Goal: Information Seeking & Learning: Learn about a topic

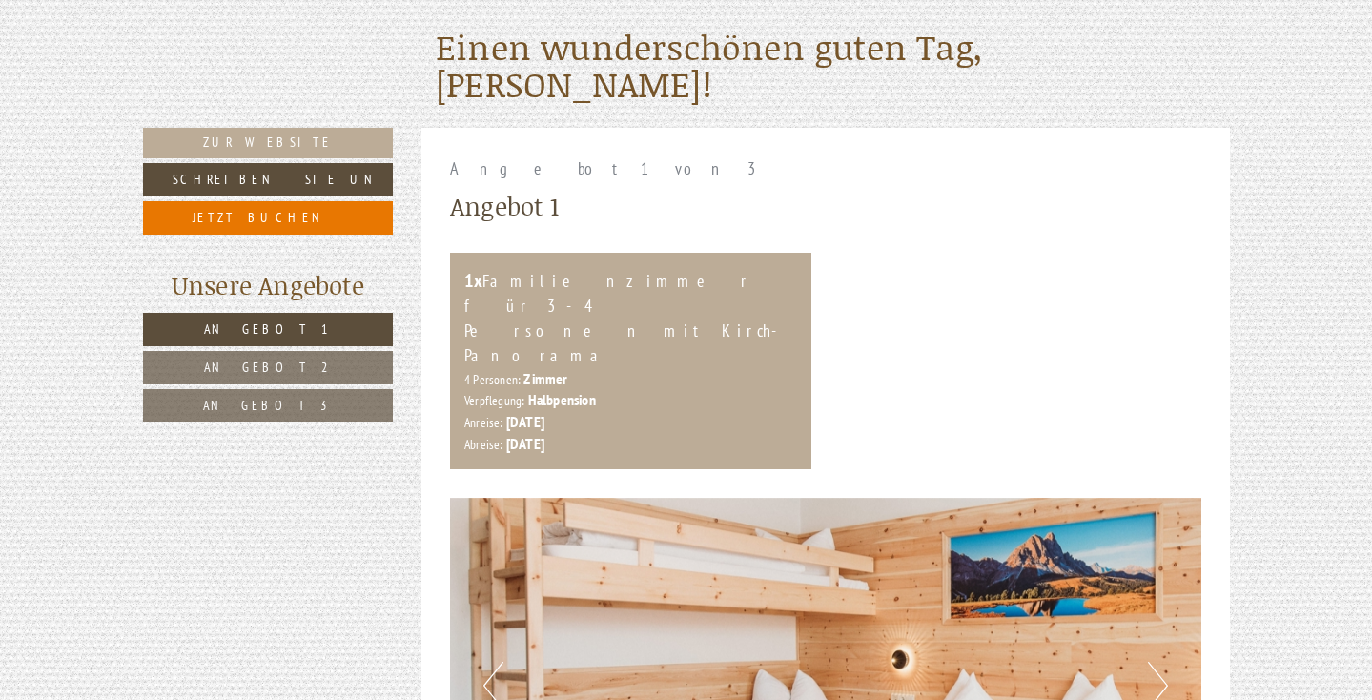
scroll to position [732, 0]
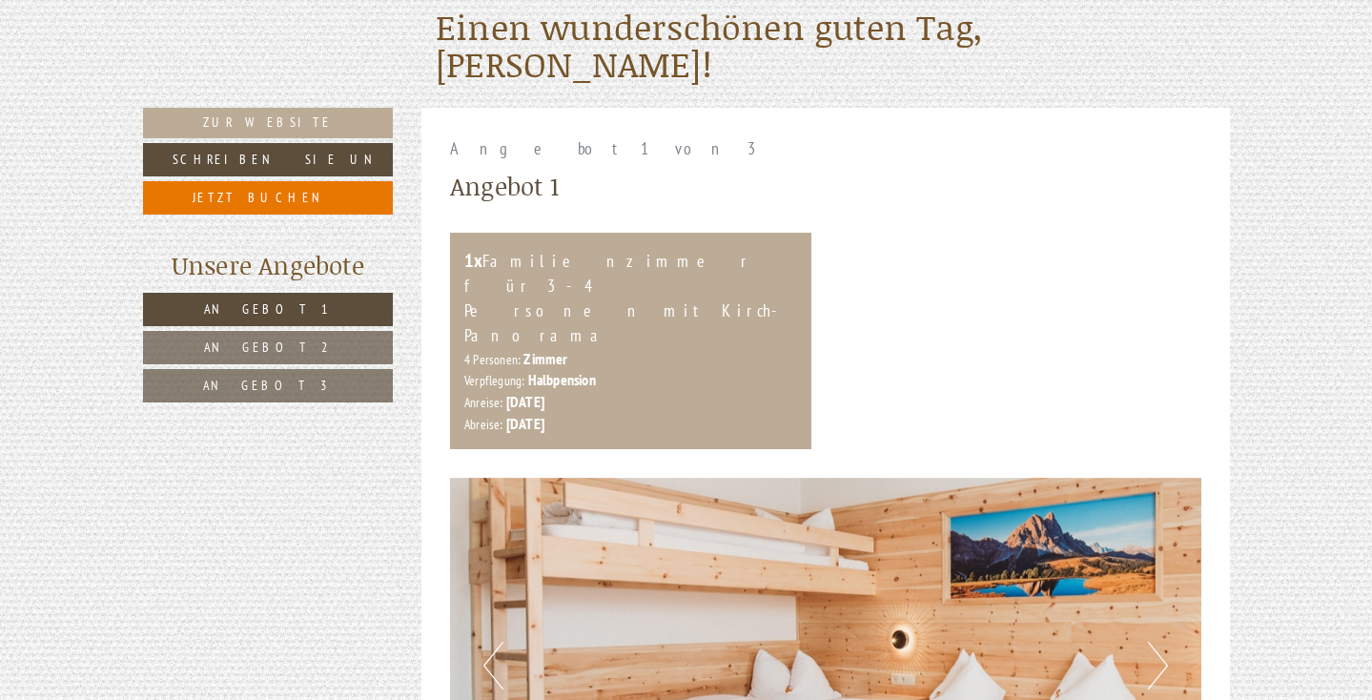
click at [303, 344] on link "Angebot 2" at bounding box center [268, 347] width 251 height 33
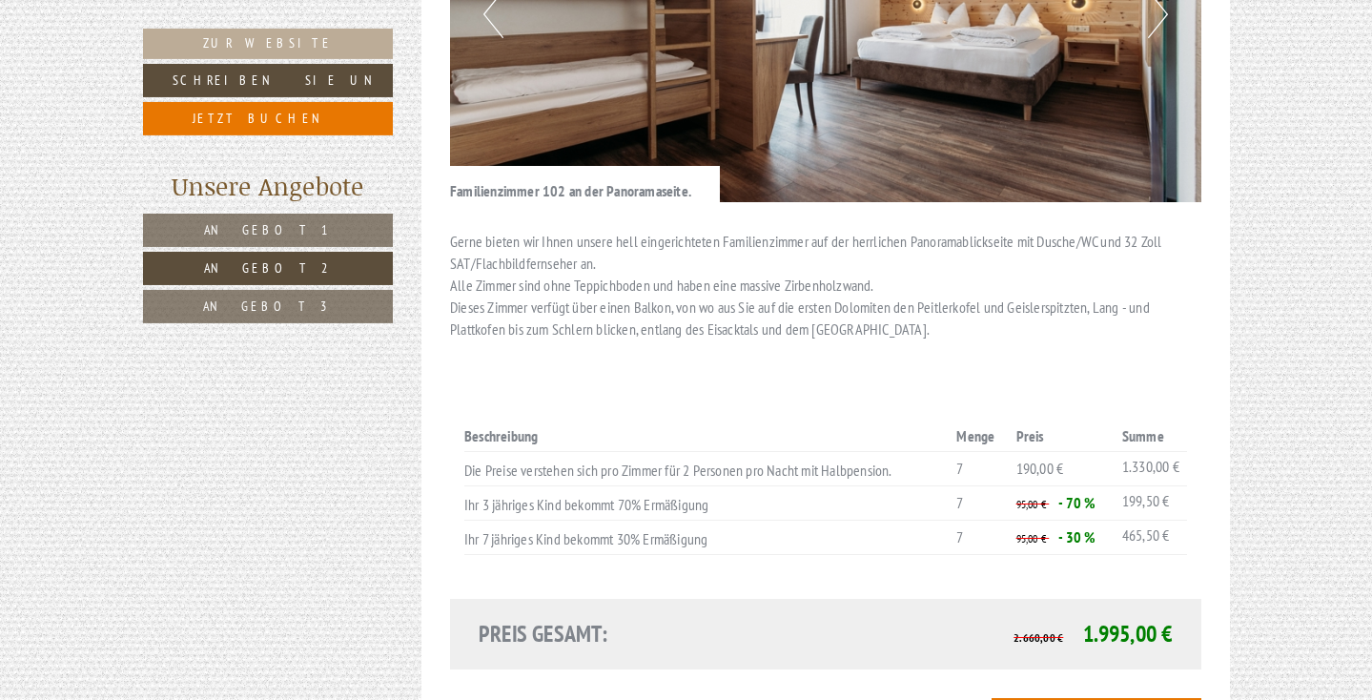
scroll to position [1389, 0]
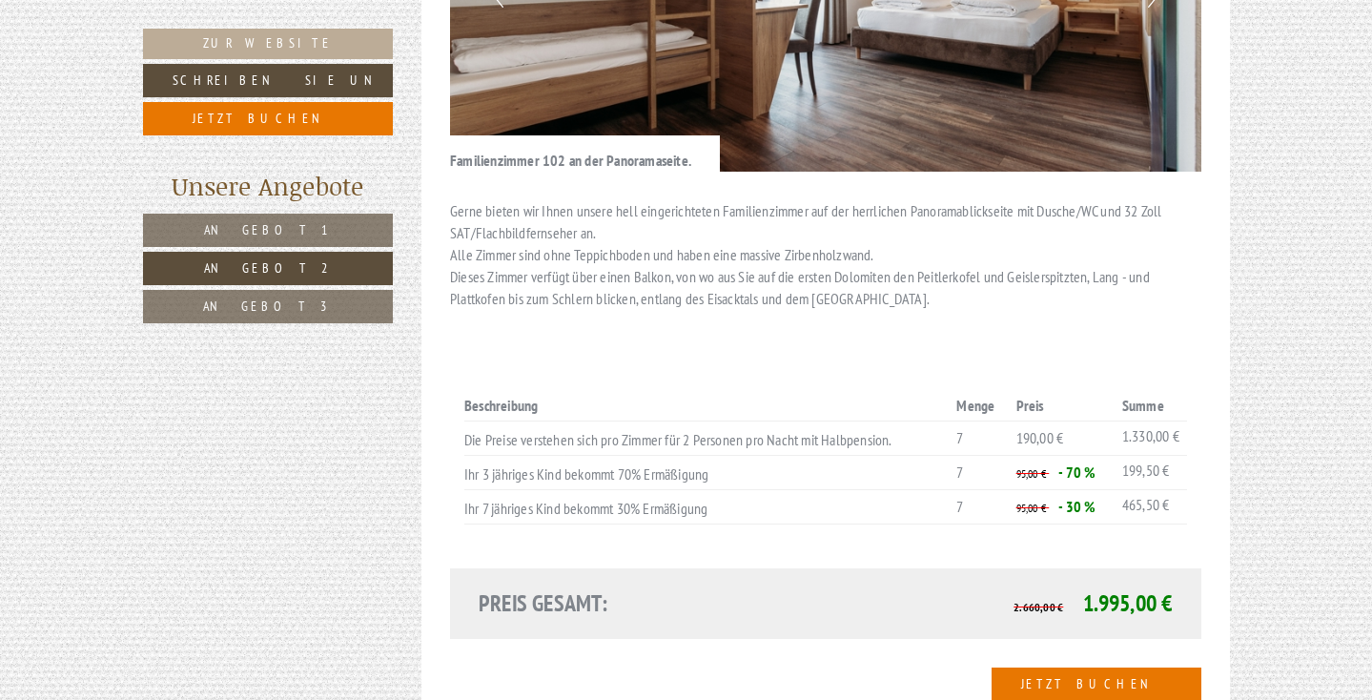
click at [263, 309] on span "Angebot 3" at bounding box center [268, 306] width 130 height 17
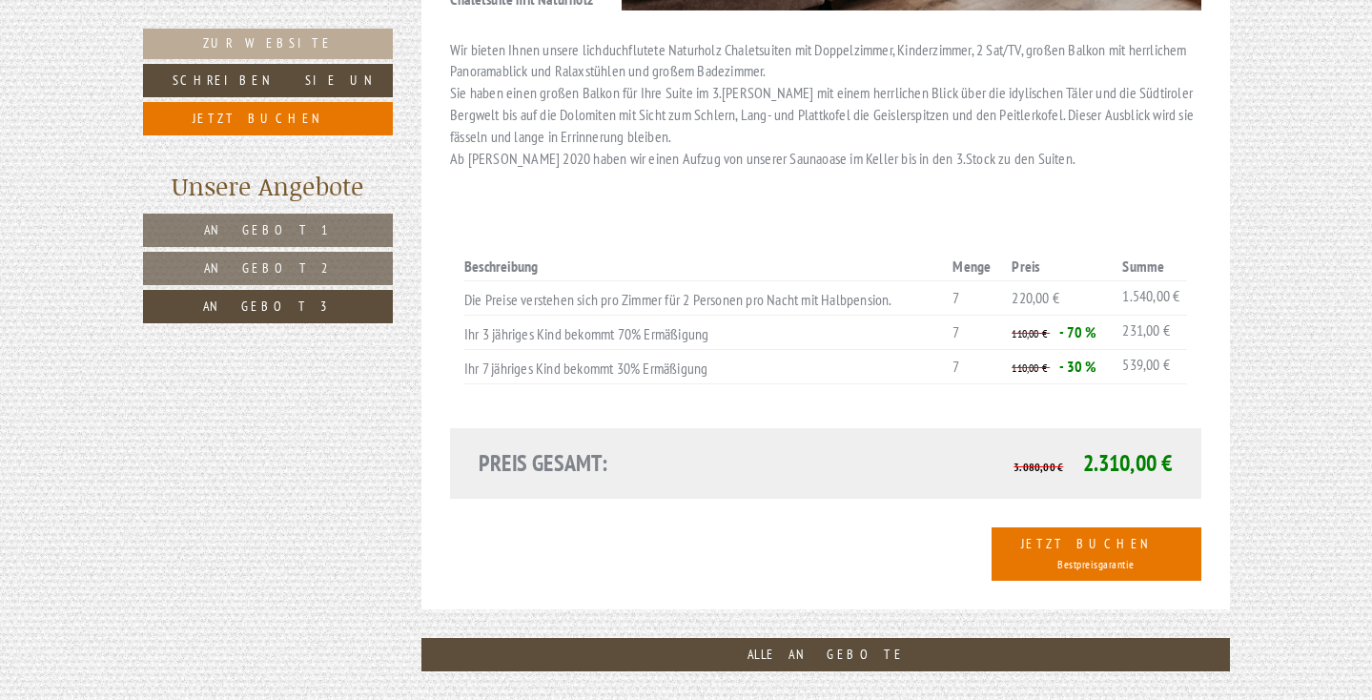
click at [233, 236] on link "Angebot 1" at bounding box center [268, 230] width 250 height 33
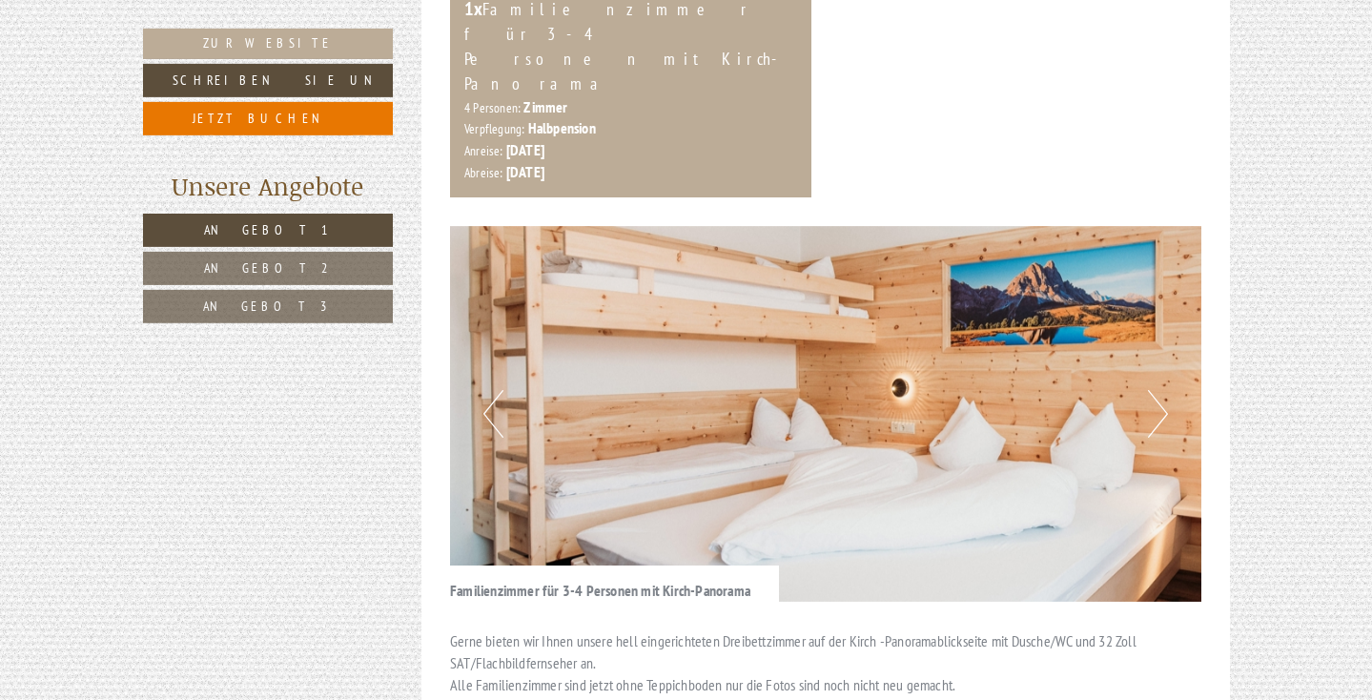
scroll to position [977, 0]
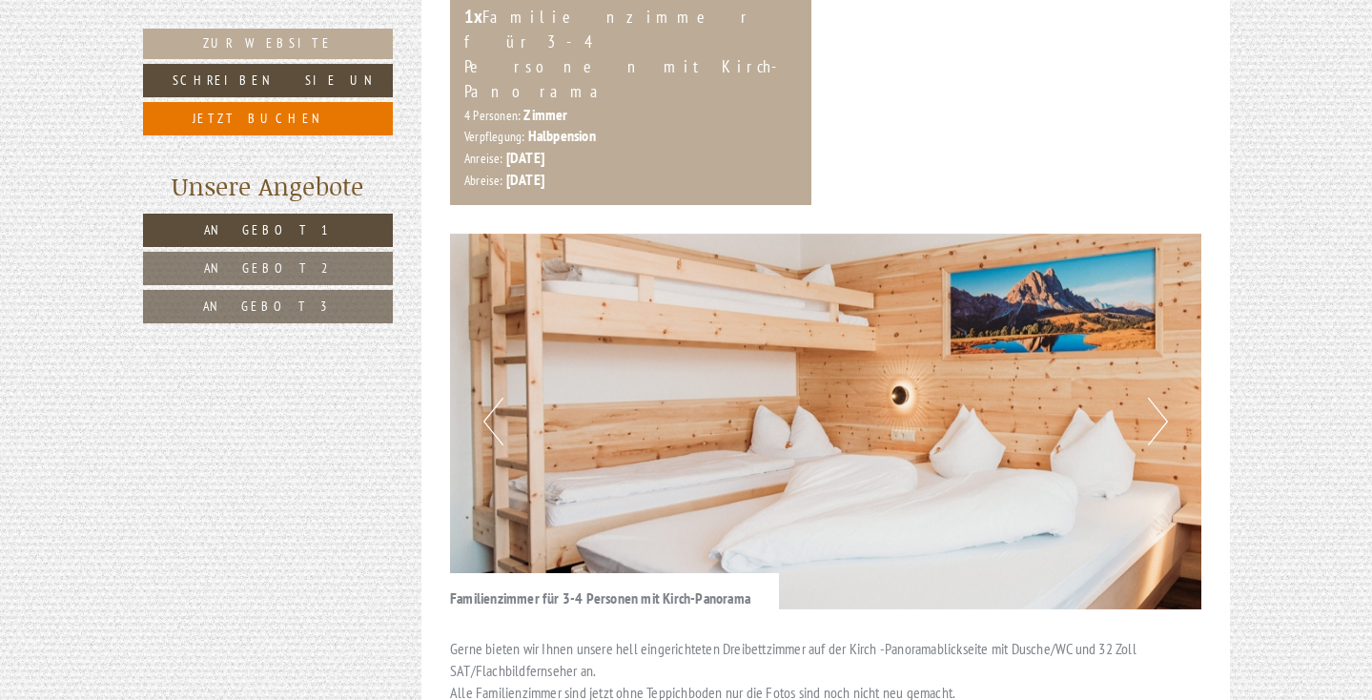
click at [1157, 398] on button "Next" at bounding box center [1158, 422] width 20 height 48
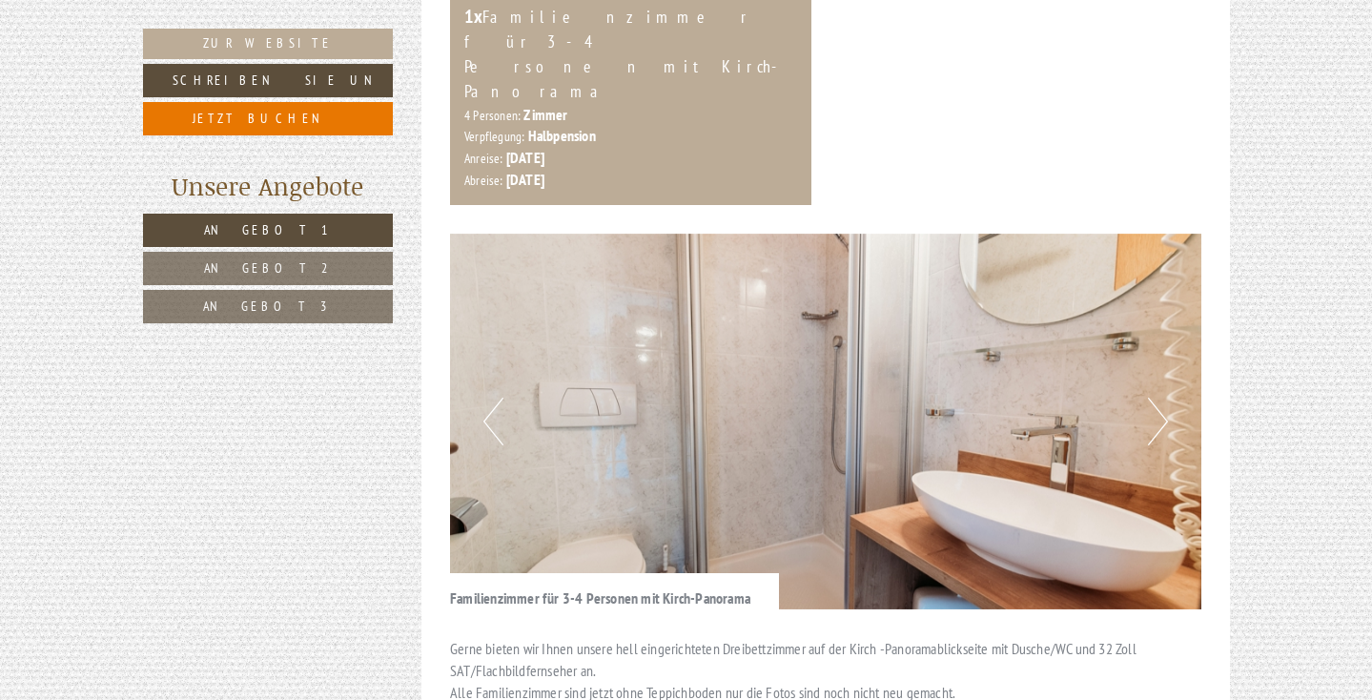
click at [1157, 398] on button "Next" at bounding box center [1158, 422] width 20 height 48
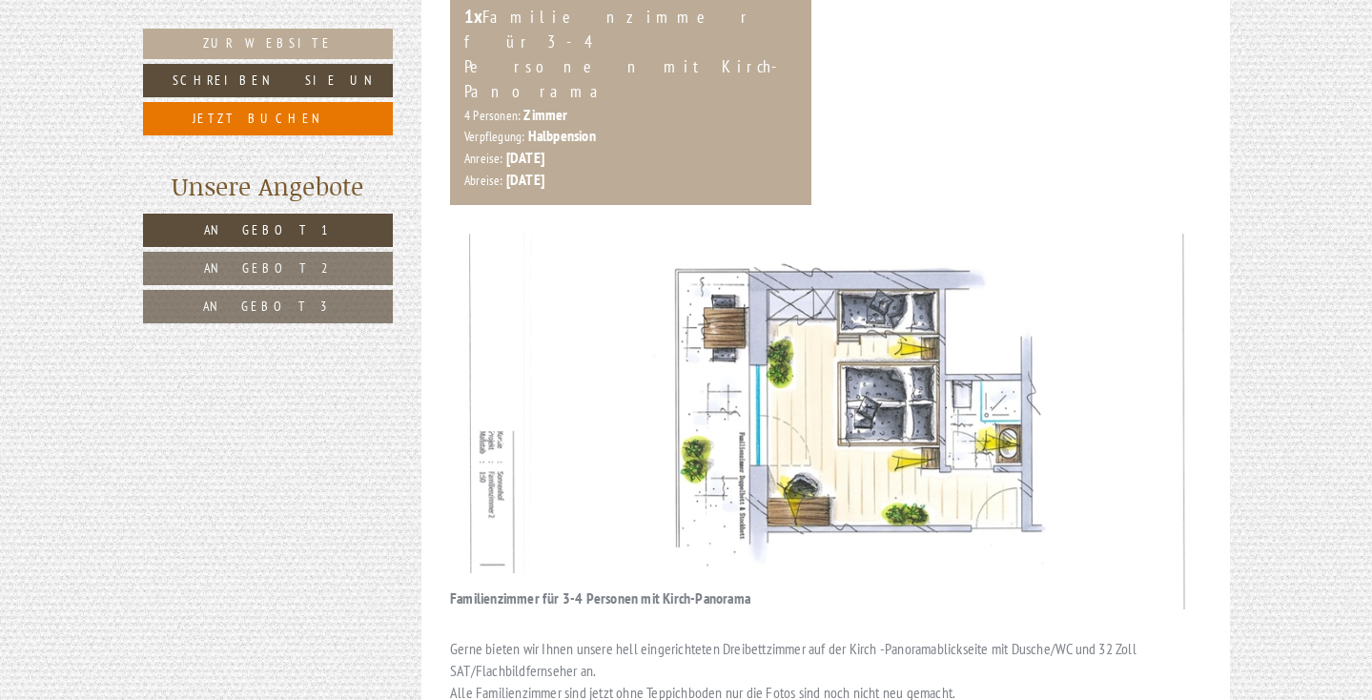
click at [1157, 398] on button "Next" at bounding box center [1158, 422] width 20 height 48
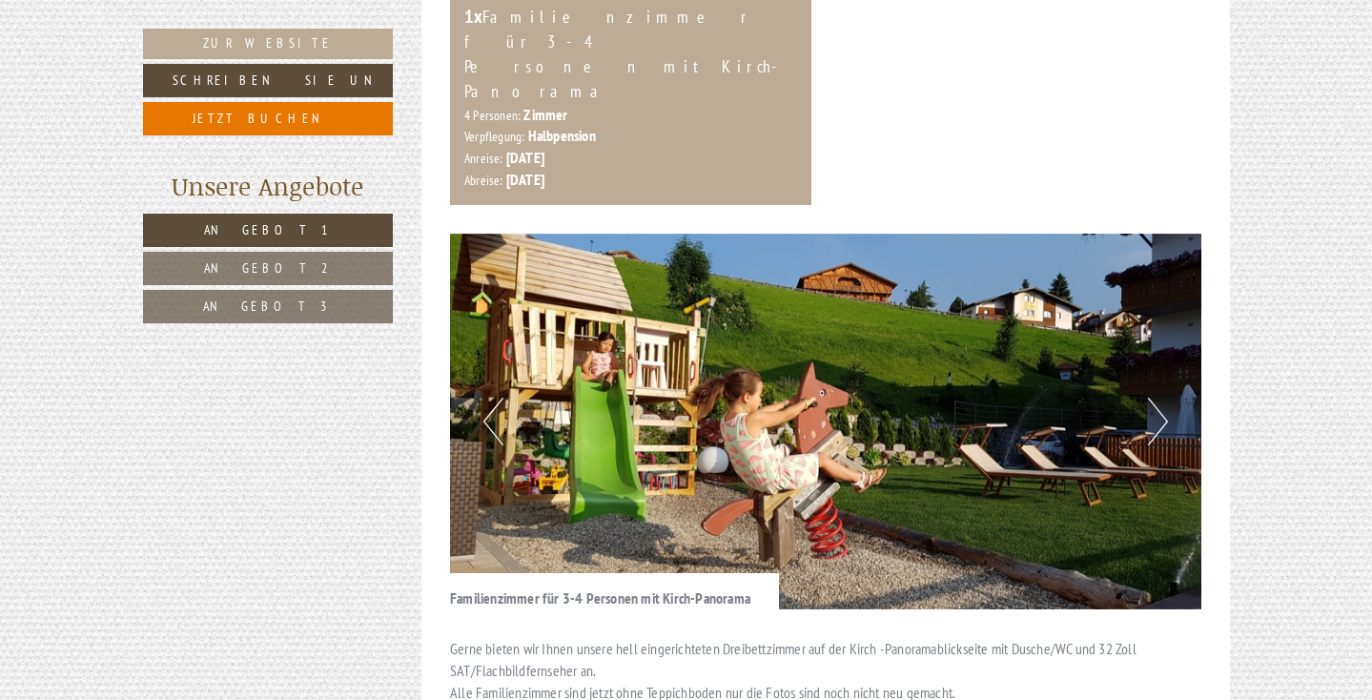
click at [1157, 398] on button "Next" at bounding box center [1158, 422] width 20 height 48
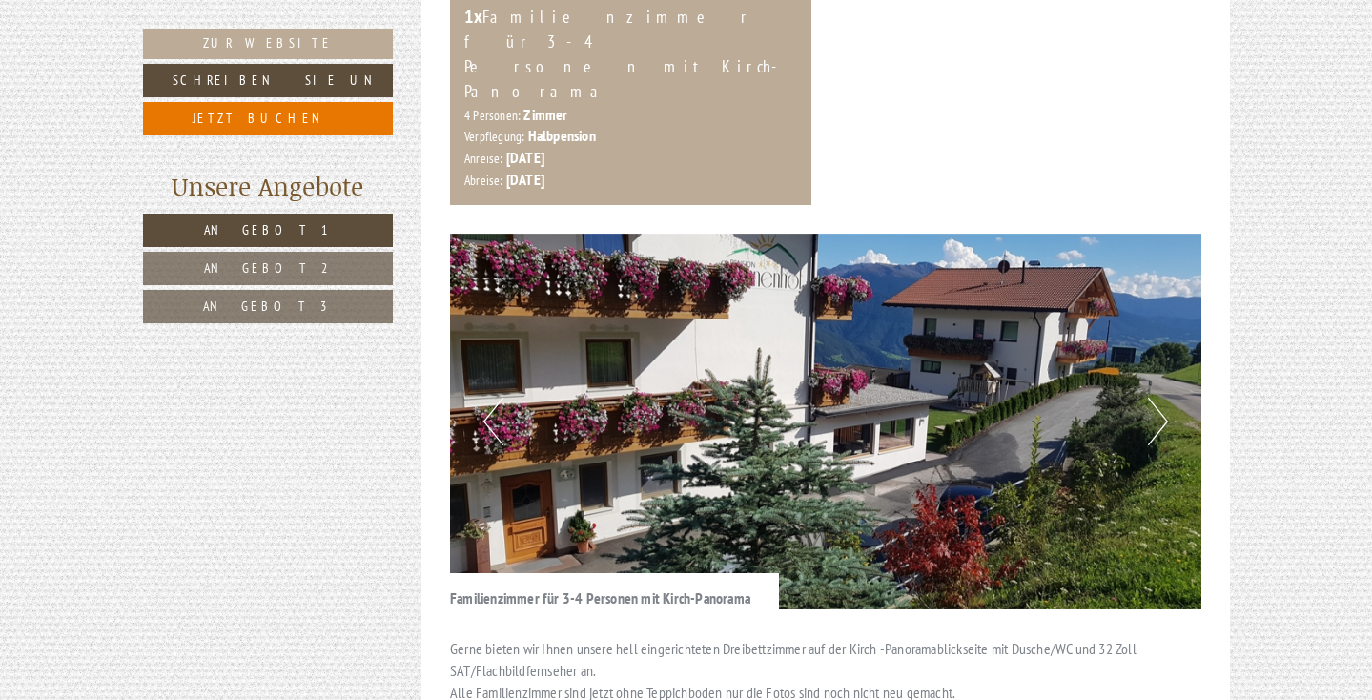
click at [1157, 398] on button "Next" at bounding box center [1158, 422] width 20 height 48
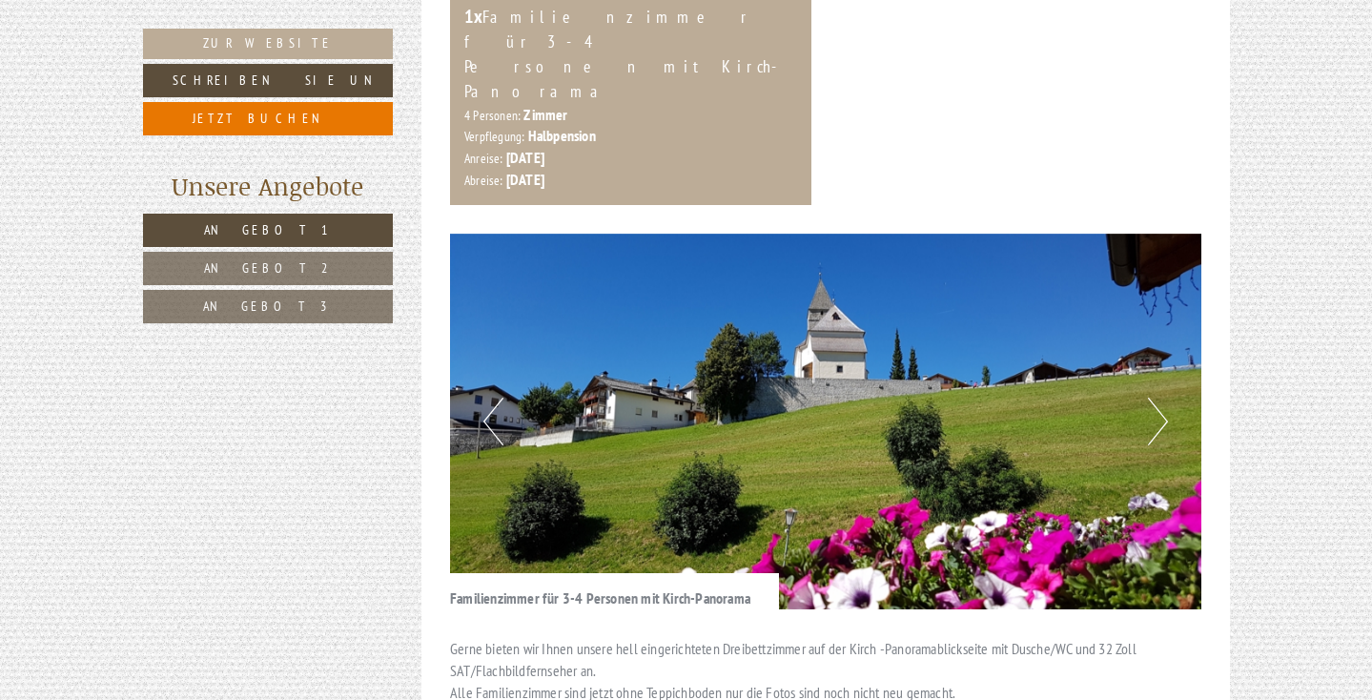
click at [1157, 398] on button "Next" at bounding box center [1158, 422] width 20 height 48
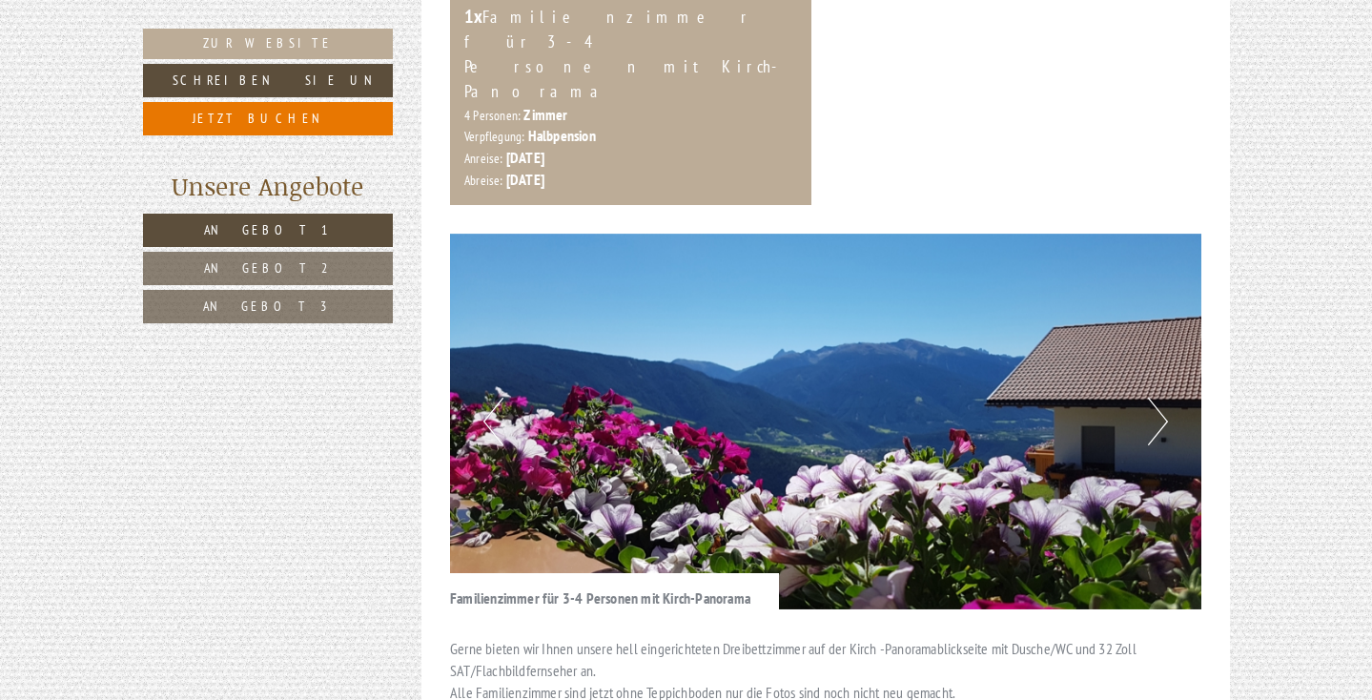
click at [1157, 398] on button "Next" at bounding box center [1158, 422] width 20 height 48
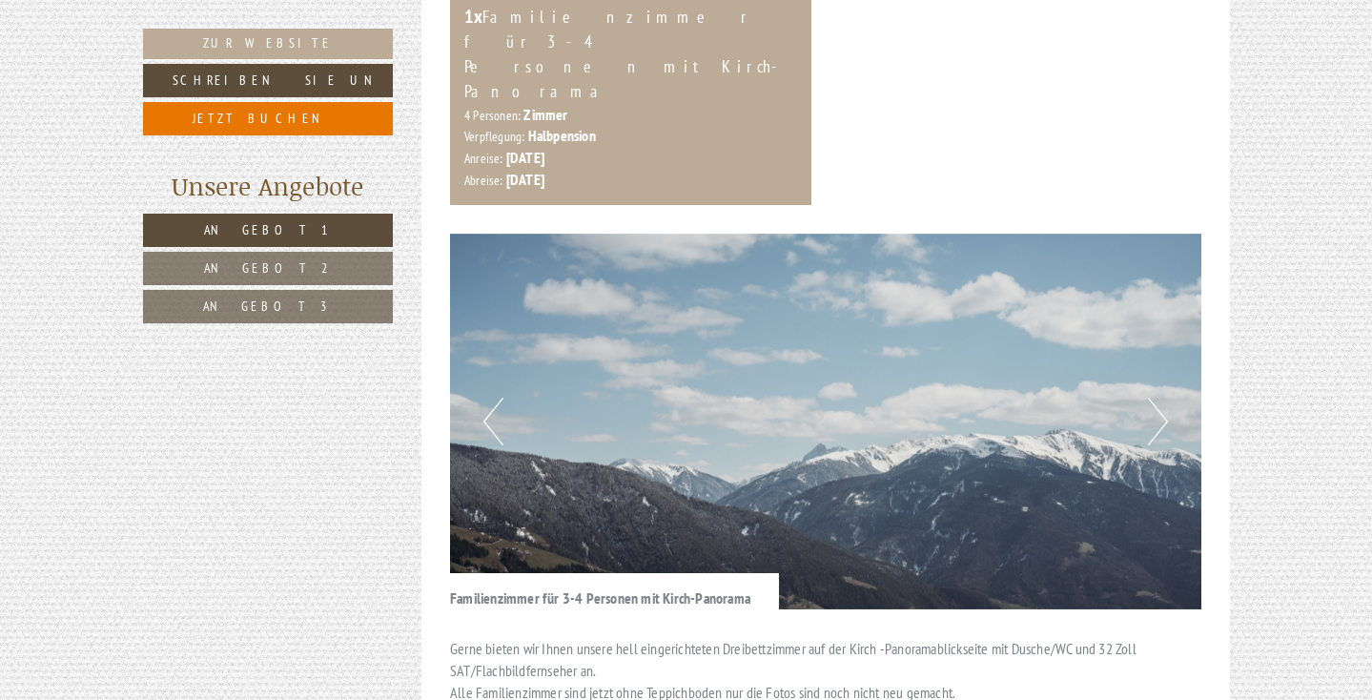
click at [1157, 398] on button "Next" at bounding box center [1158, 422] width 20 height 48
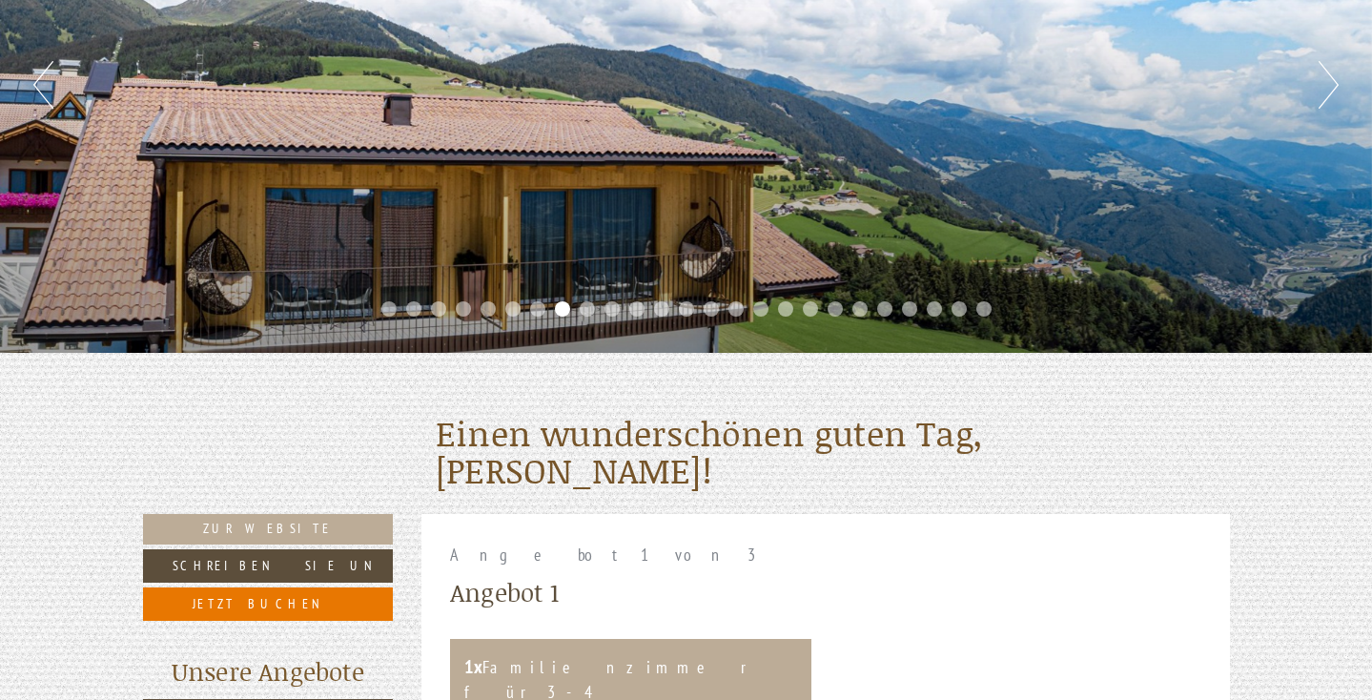
scroll to position [262, 0]
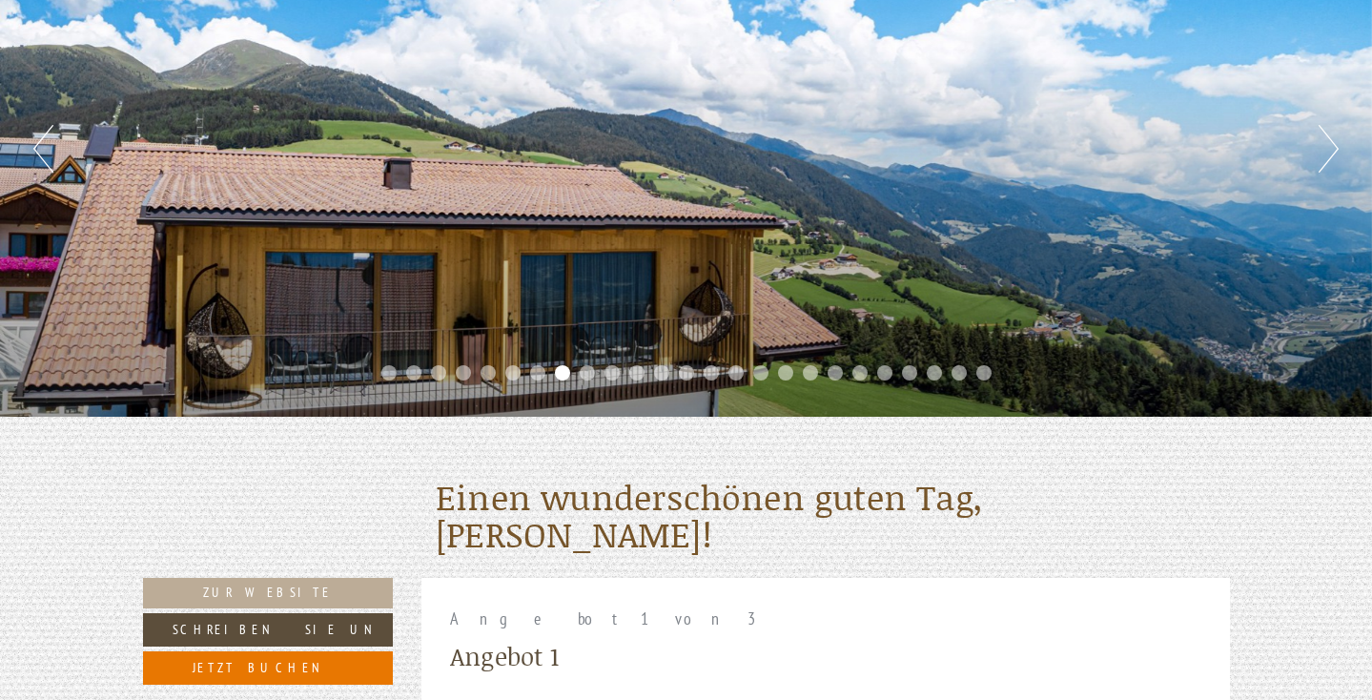
click at [1306, 155] on div "Previous Next 1 2 3 4 5 6 7 8 9 10 11 12 13 14 15 16 17 18 19 20 21 22 23 24 25" at bounding box center [686, 149] width 1372 height 536
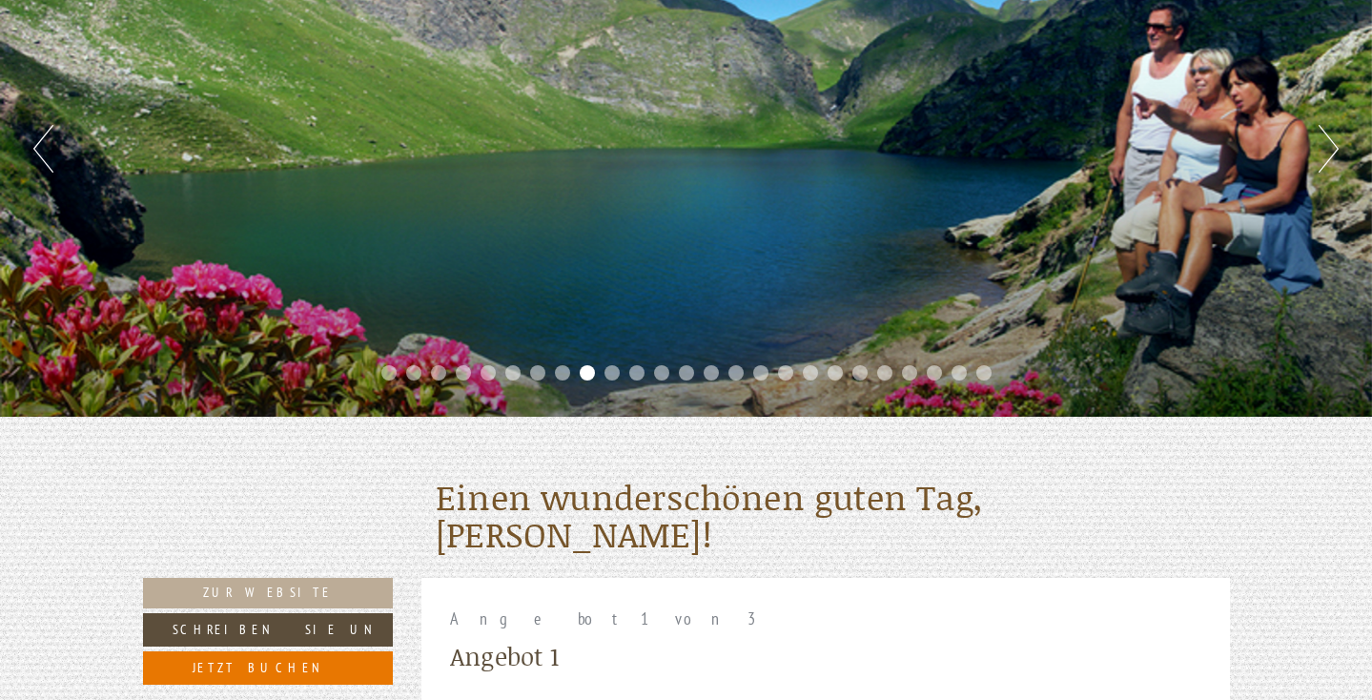
click at [1315, 155] on div "Previous Next 1 2 3 4 5 6 7 8 9 10 11 12 13 14 15 16 17 18 19 20 21 22 23 24 25" at bounding box center [686, 149] width 1372 height 536
click at [1323, 157] on button "Next" at bounding box center [1329, 149] width 20 height 48
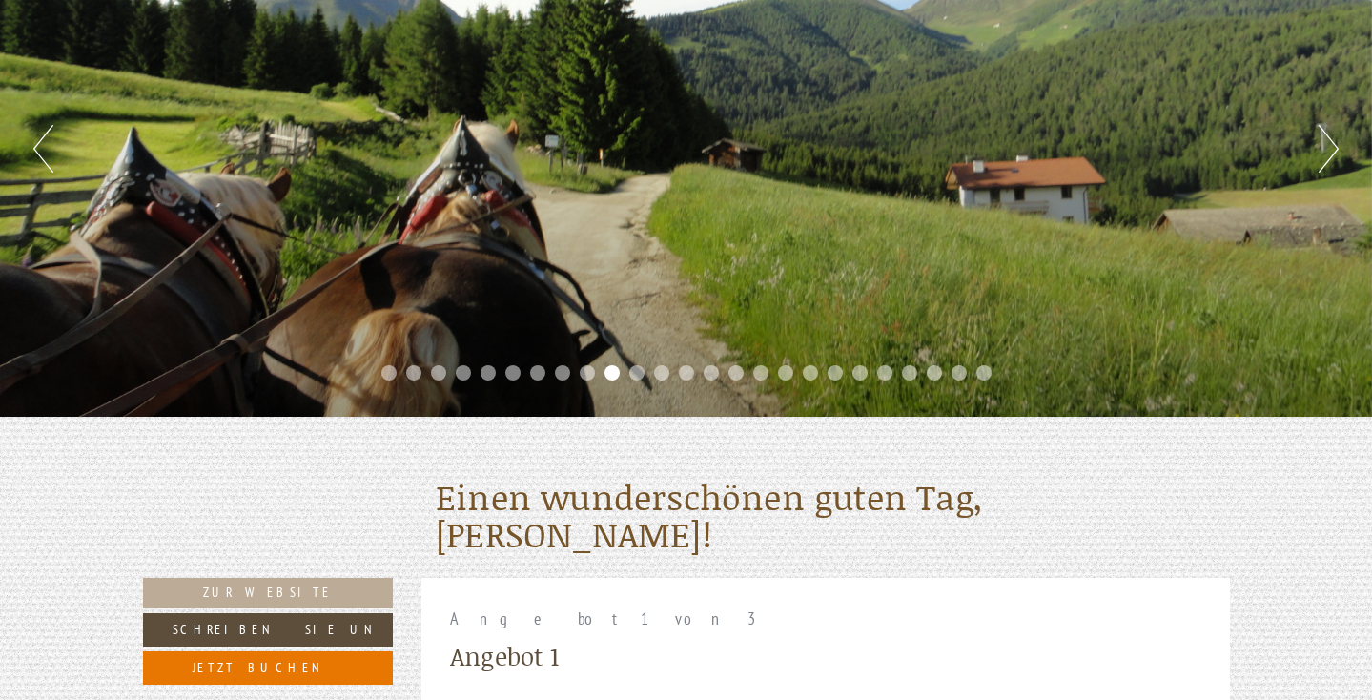
click at [1323, 157] on button "Next" at bounding box center [1329, 149] width 20 height 48
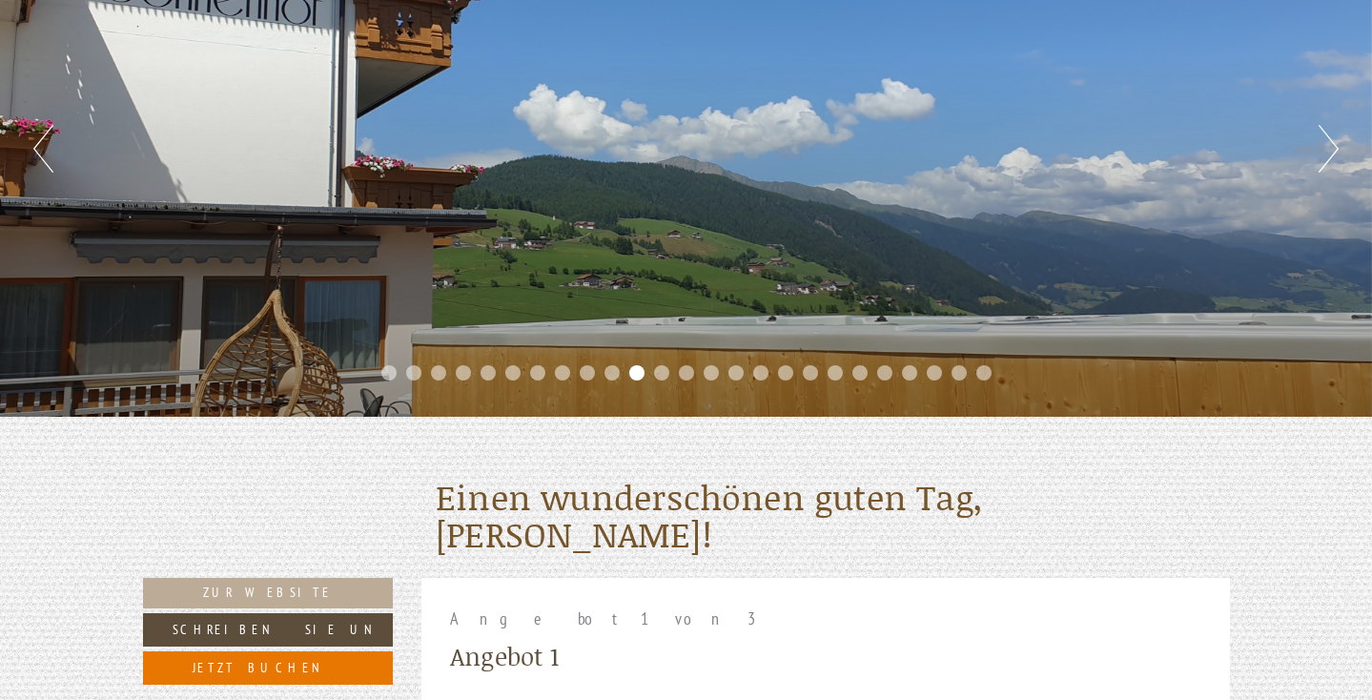
click at [1323, 157] on button "Next" at bounding box center [1329, 149] width 20 height 48
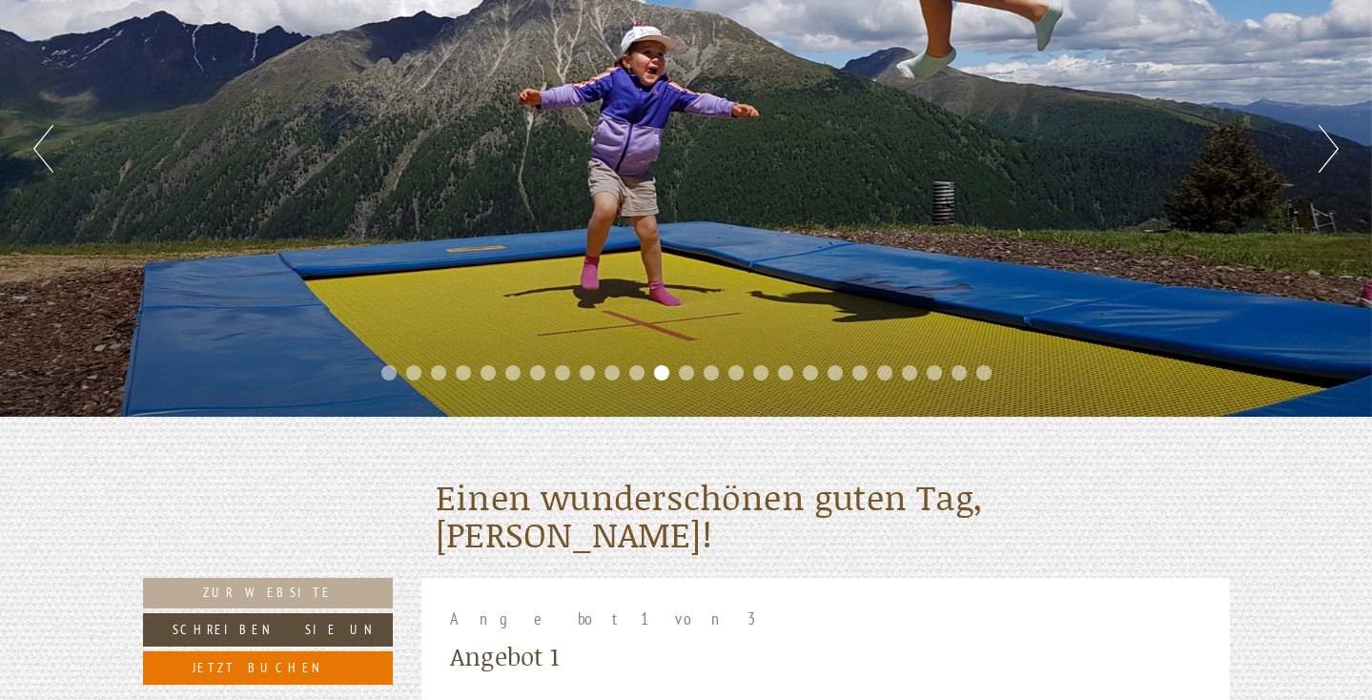
click at [1323, 157] on button "Next" at bounding box center [1329, 149] width 20 height 48
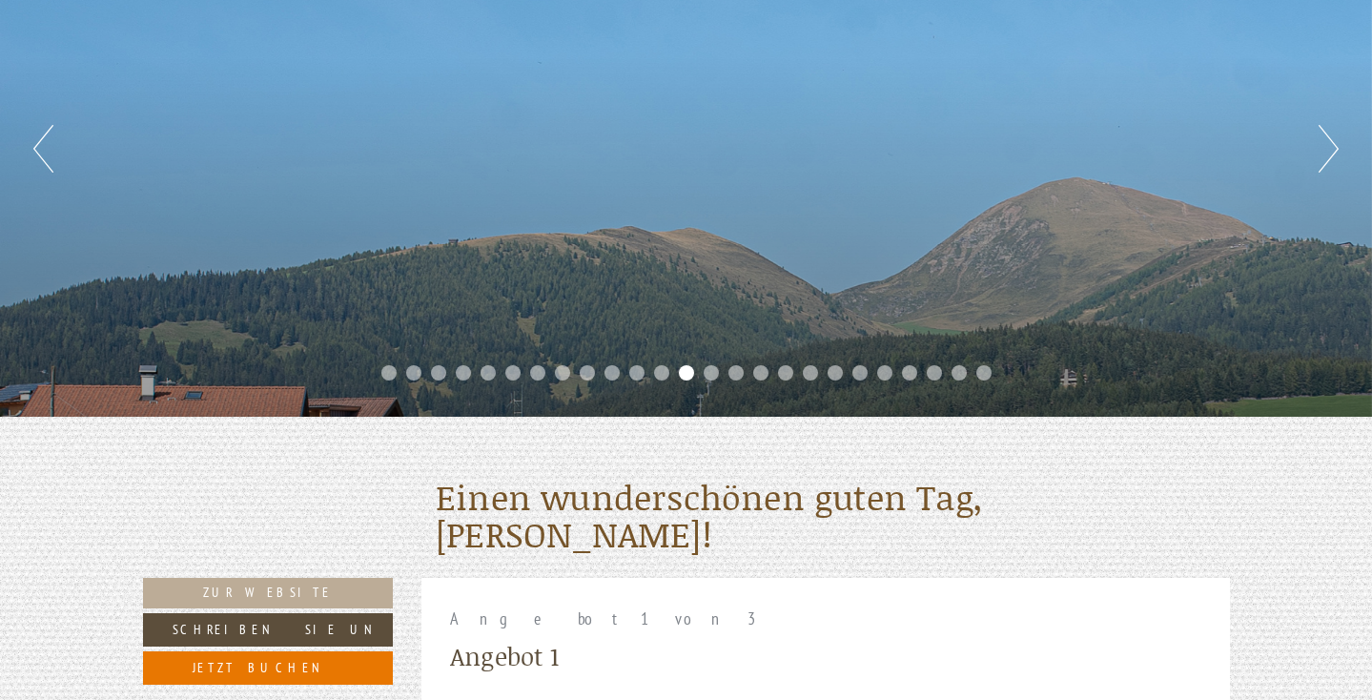
click at [1323, 157] on button "Next" at bounding box center [1329, 149] width 20 height 48
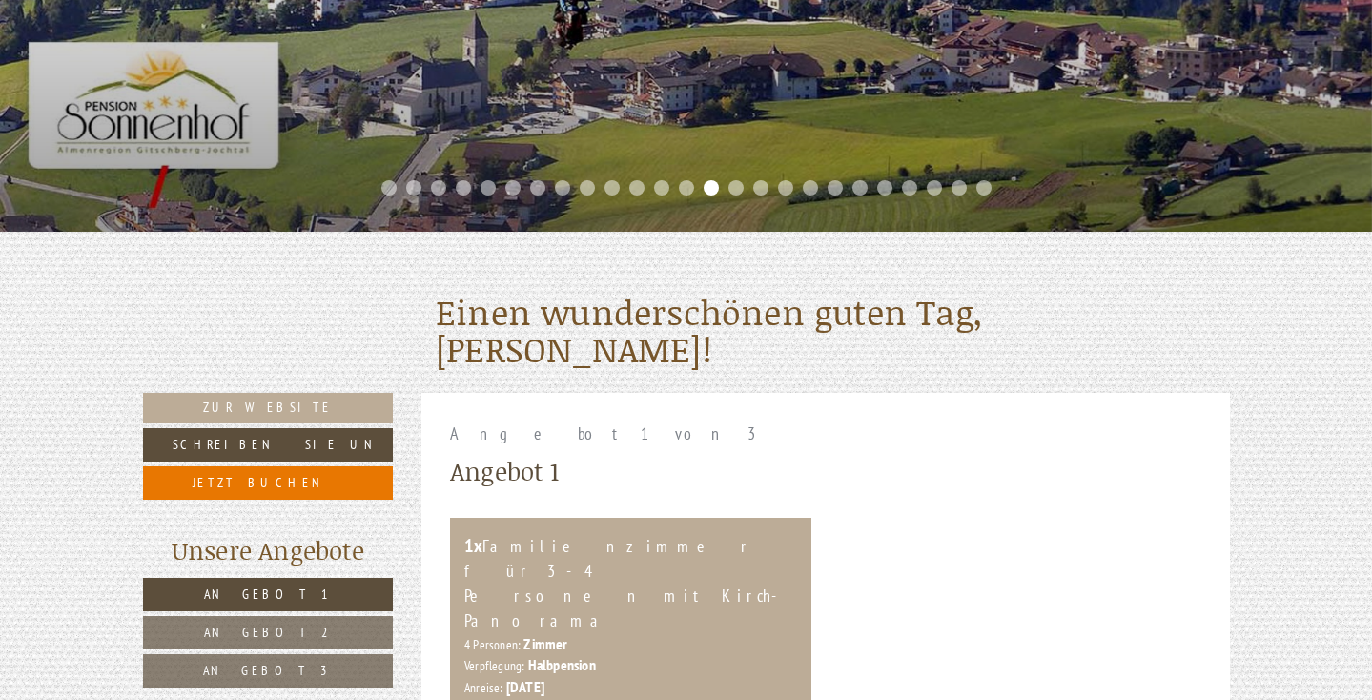
scroll to position [395, 0]
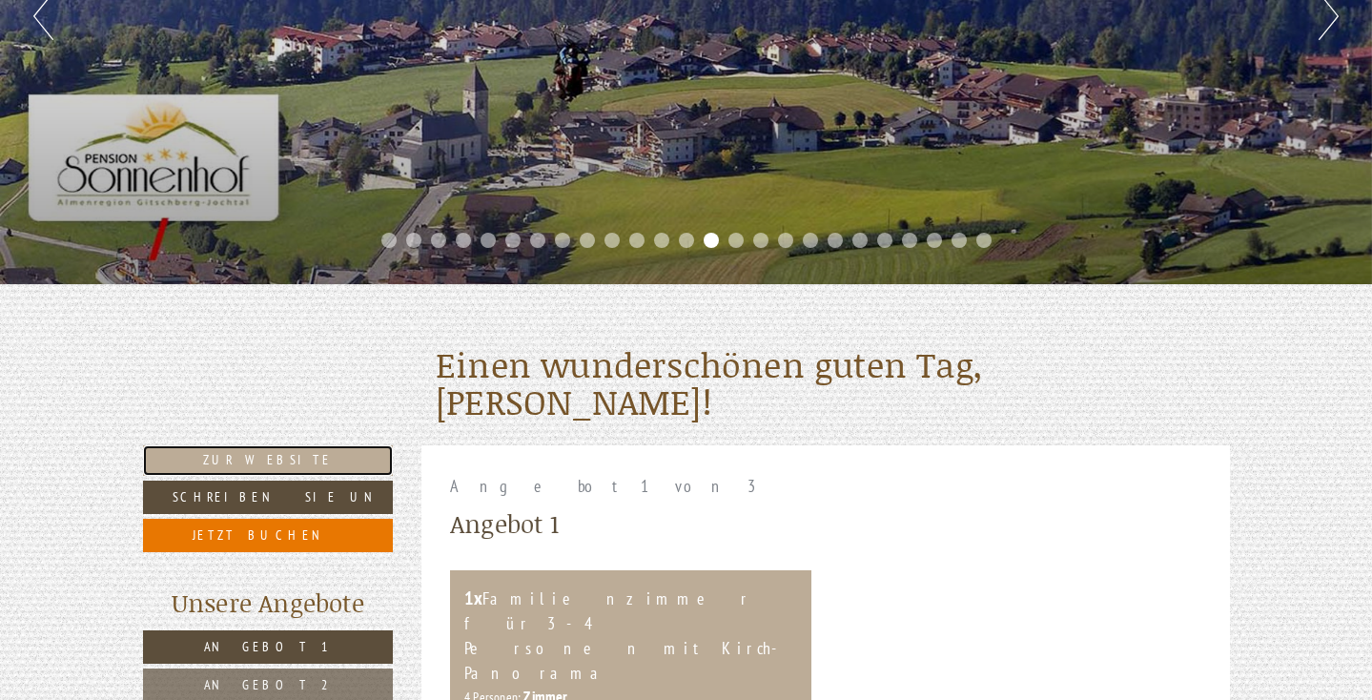
click at [310, 460] on link "Zur Website" at bounding box center [268, 460] width 251 height 31
